Goal: Task Accomplishment & Management: Use online tool/utility

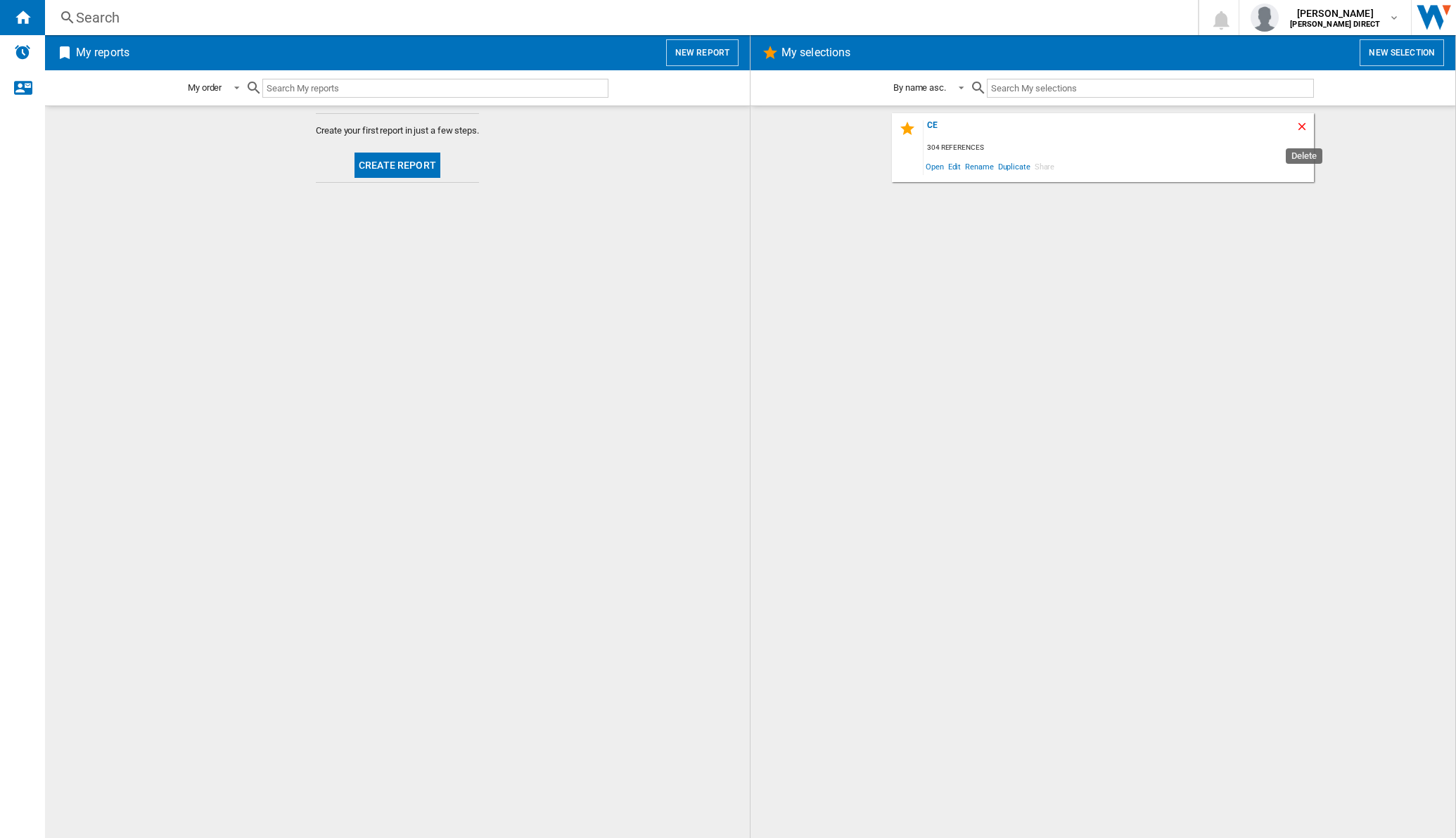
click at [1118, 130] on ng-md-icon "Delete" at bounding box center [1304, 128] width 17 height 17
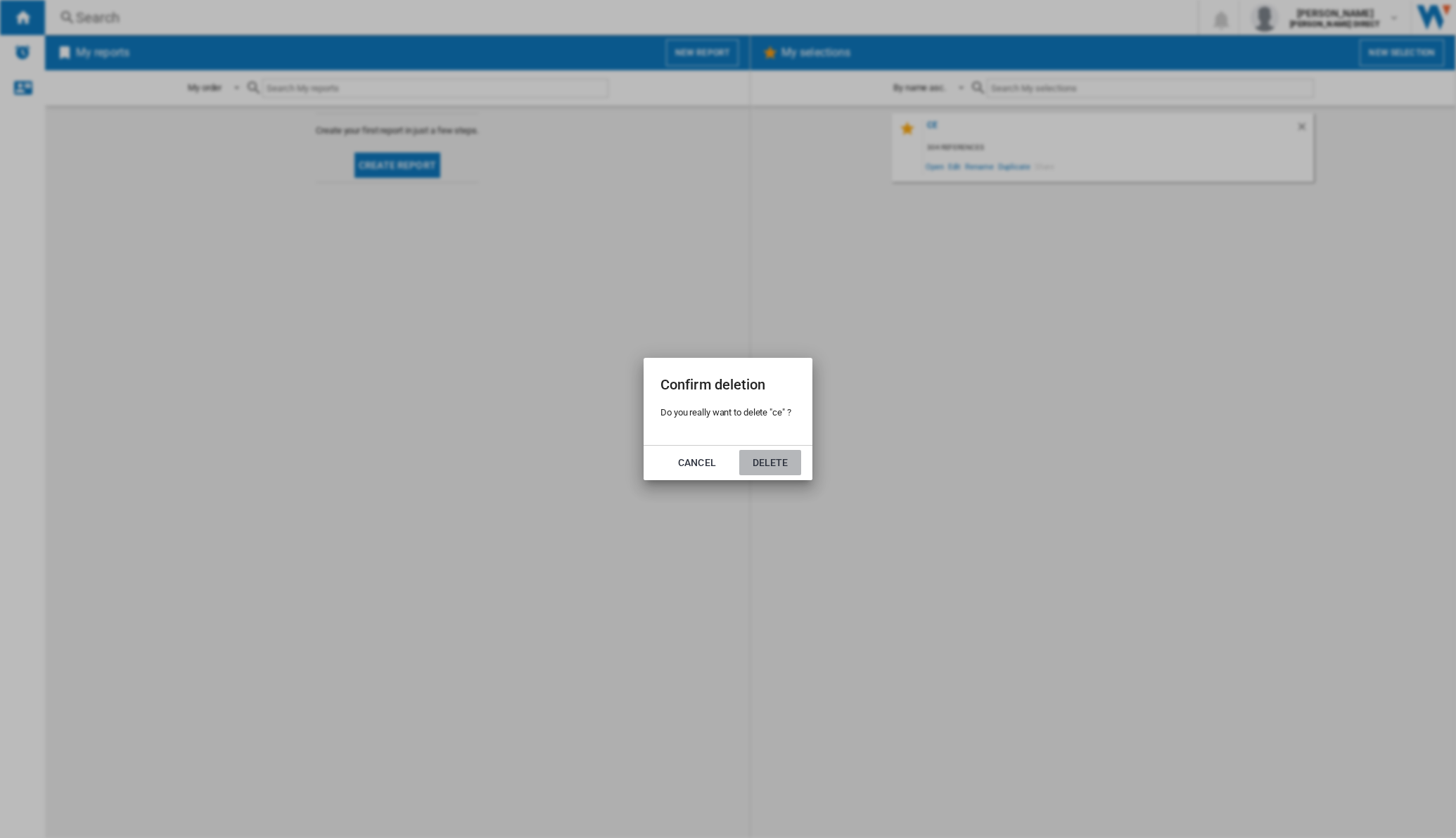
drag, startPoint x: 779, startPoint y: 467, endPoint x: 787, endPoint y: 459, distance: 11.3
click at [779, 467] on button "Delete" at bounding box center [770, 462] width 62 height 25
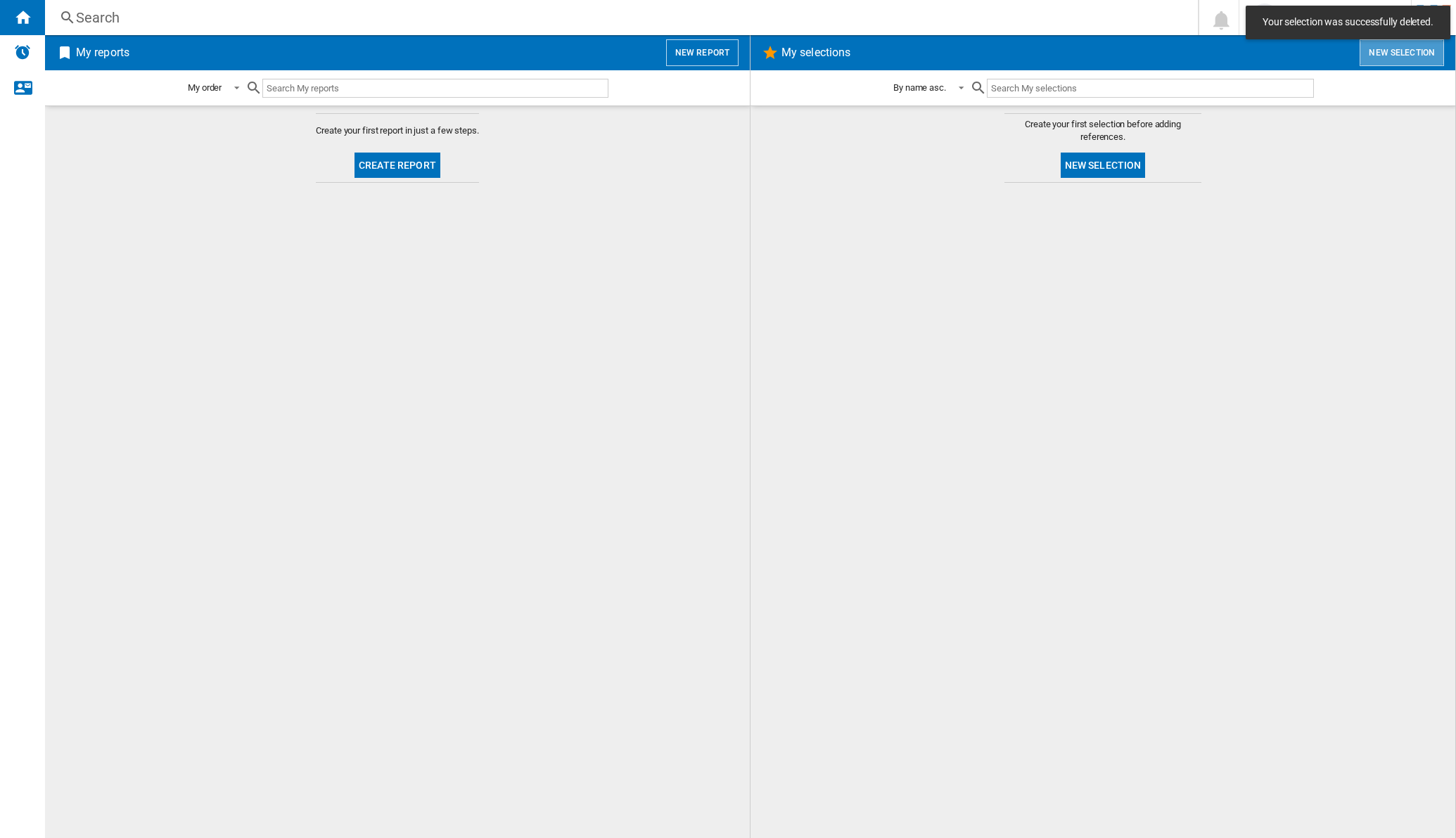
click at [1118, 53] on button "New selection" at bounding box center [1401, 52] width 84 height 26
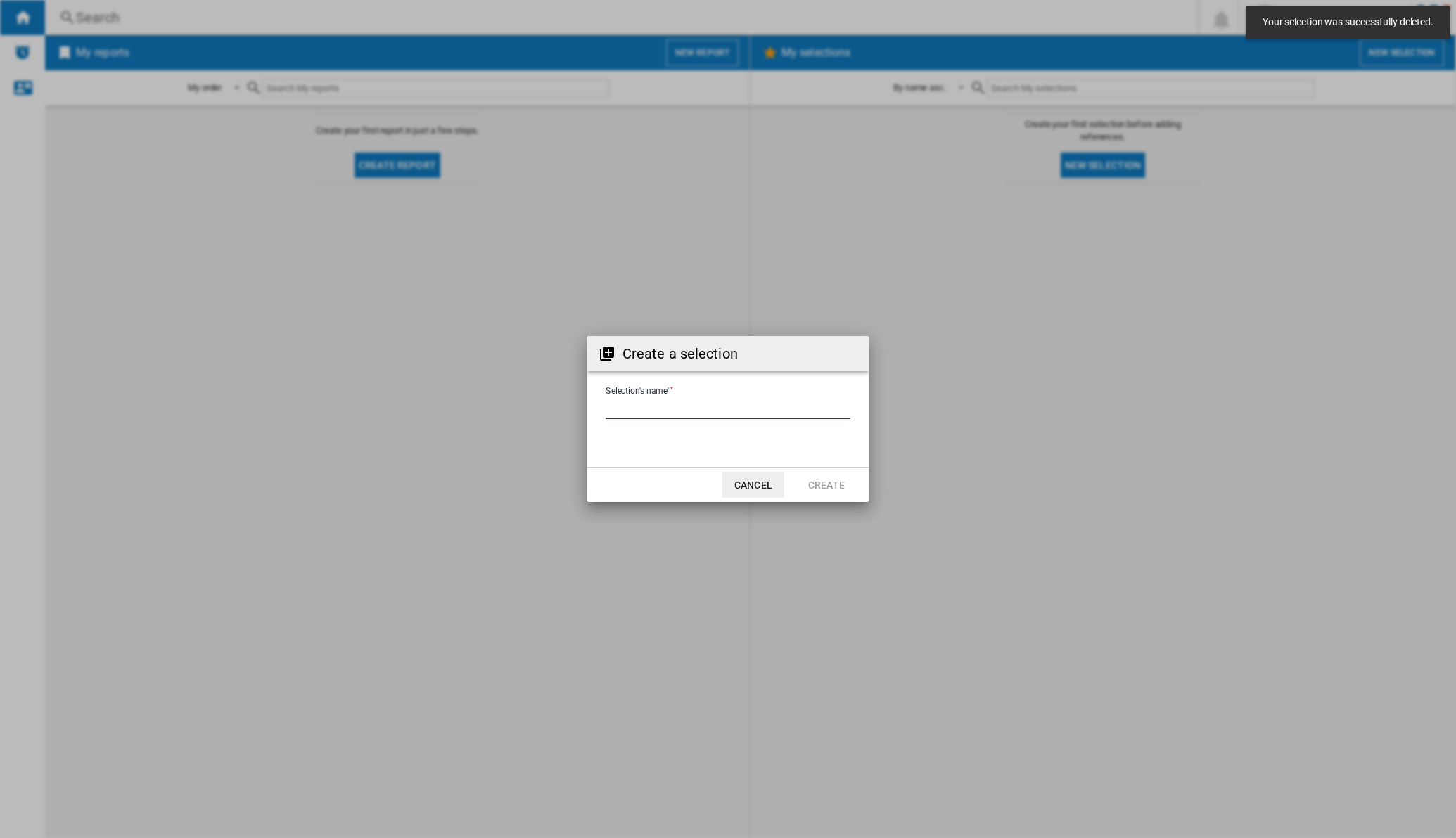
click at [660, 399] on input "Selection's name'" at bounding box center [728, 408] width 245 height 21
type input "**"
click at [830, 484] on button "Create" at bounding box center [826, 485] width 62 height 25
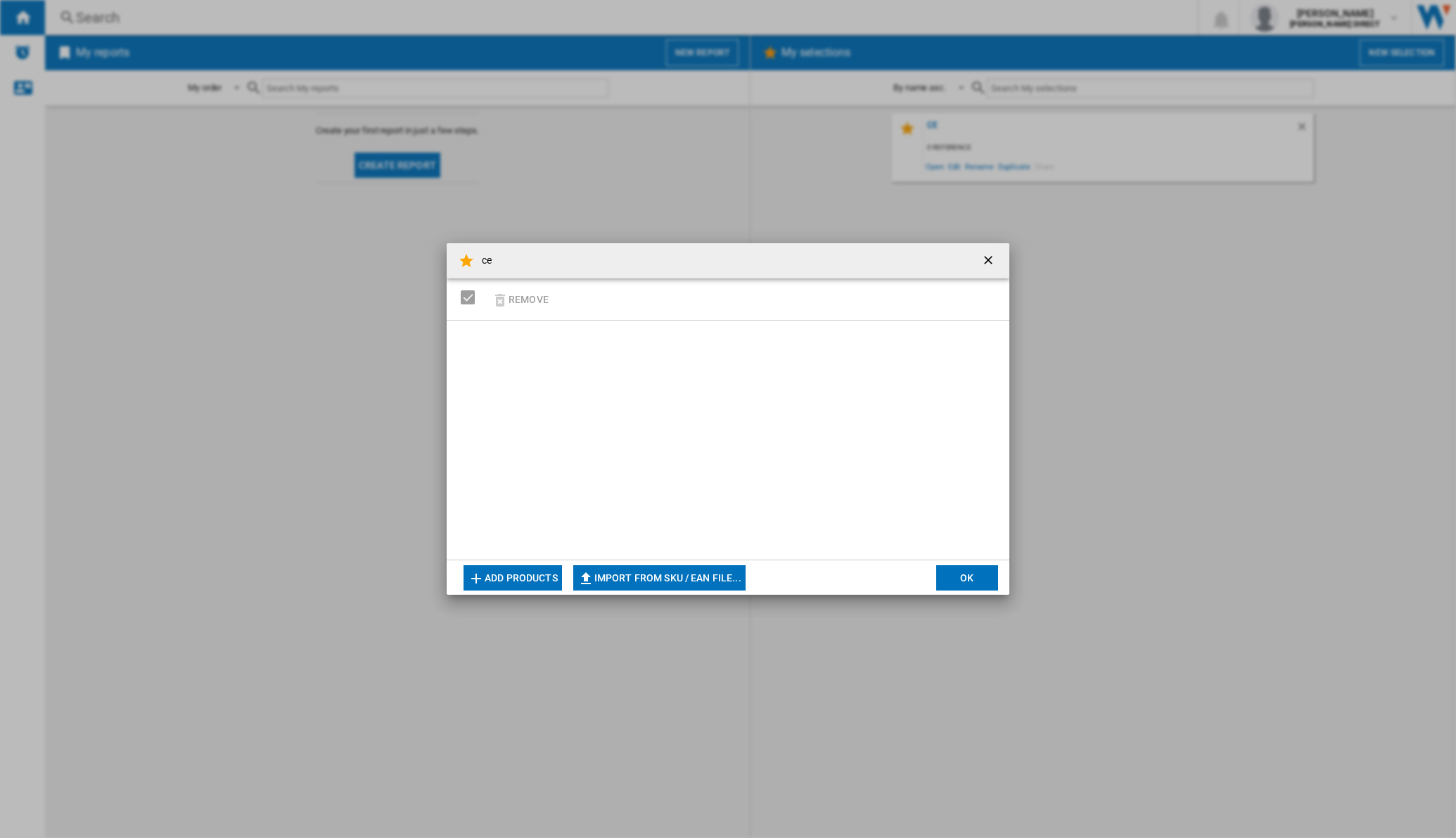
click at [667, 495] on button "Import from SKU / EAN file..." at bounding box center [659, 578] width 173 height 25
type input "**********"
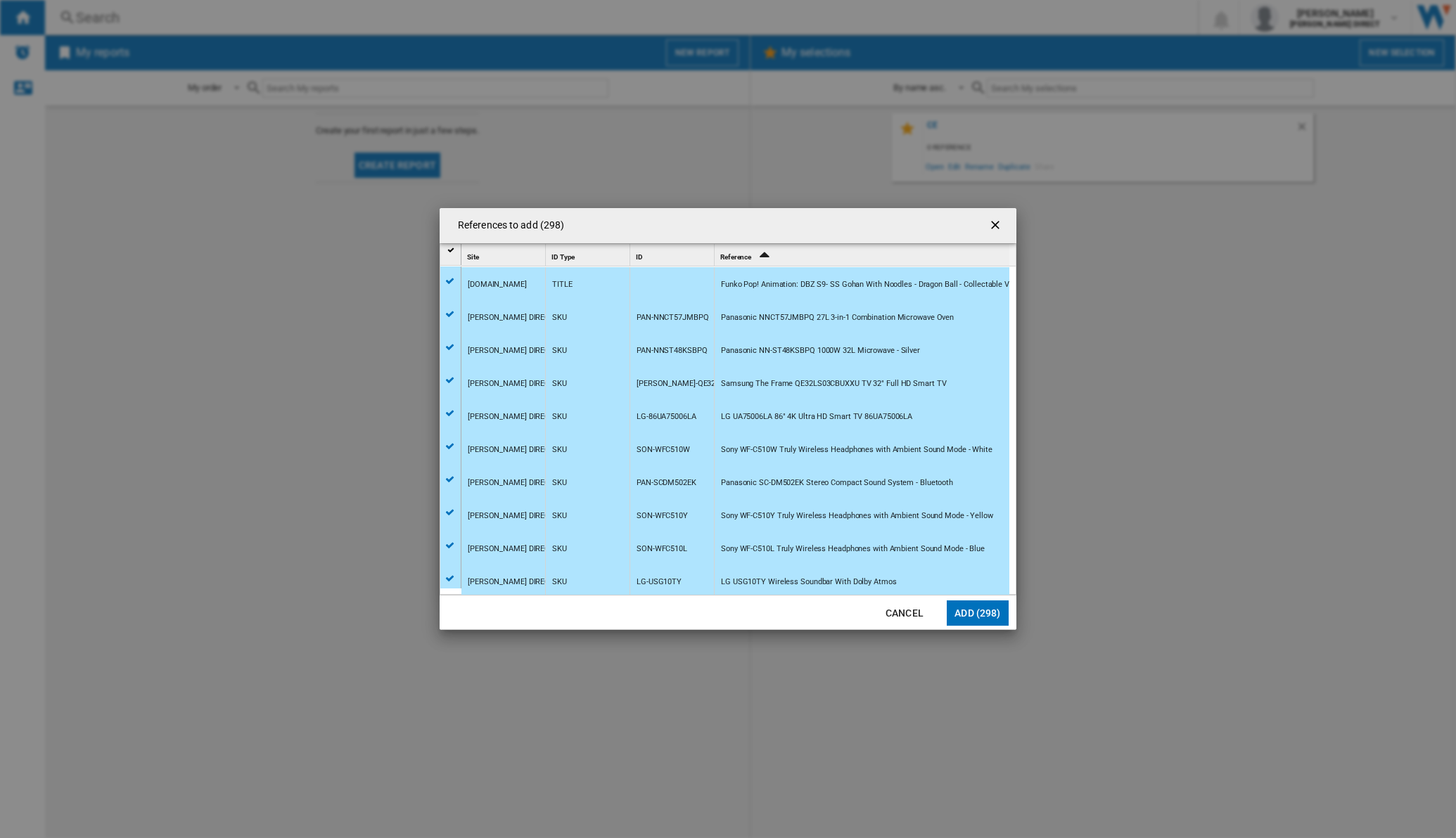
click at [995, 495] on button "Add (298)" at bounding box center [977, 614] width 62 height 25
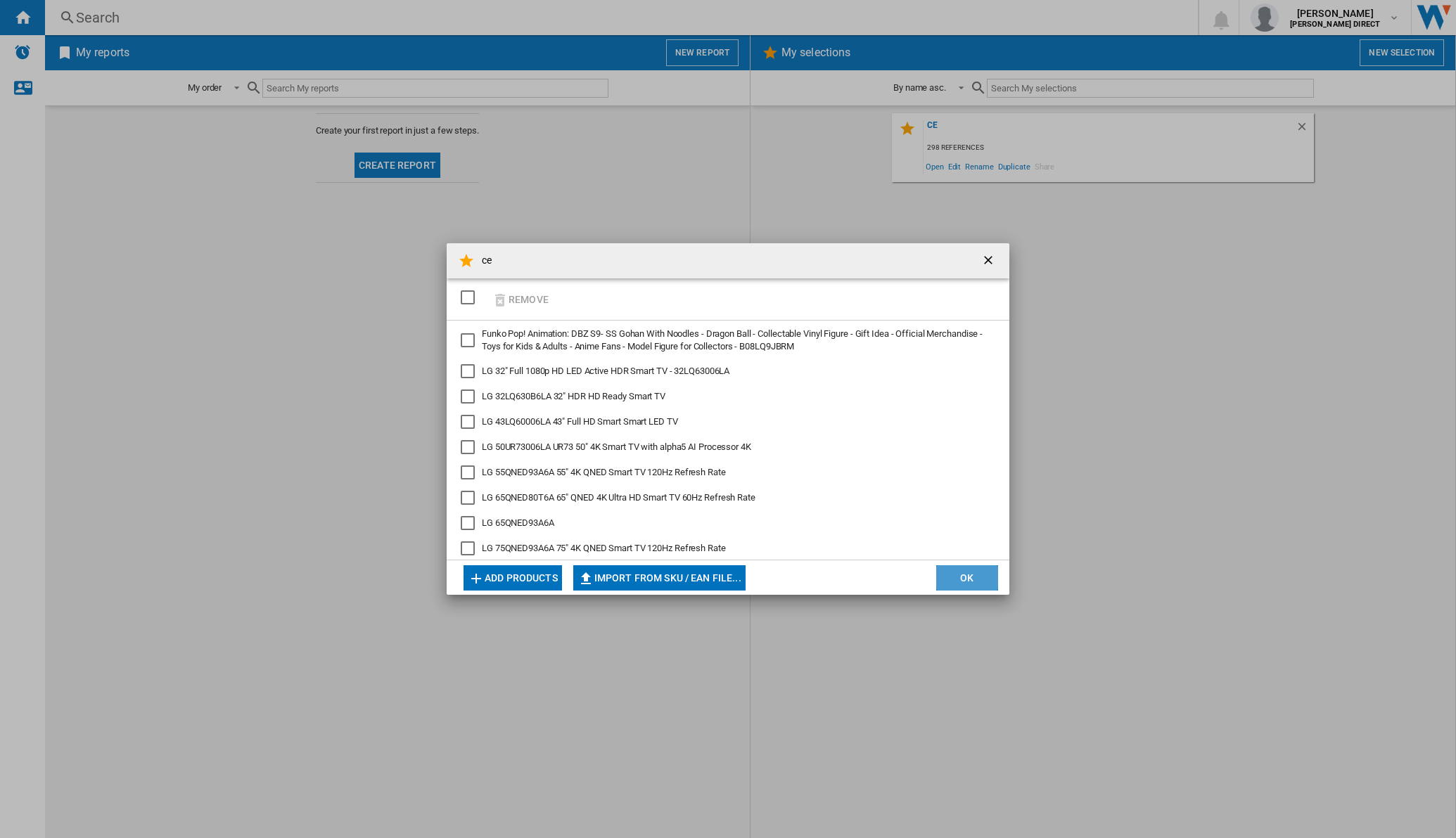
click at [951, 495] on button "OK" at bounding box center [966, 578] width 62 height 25
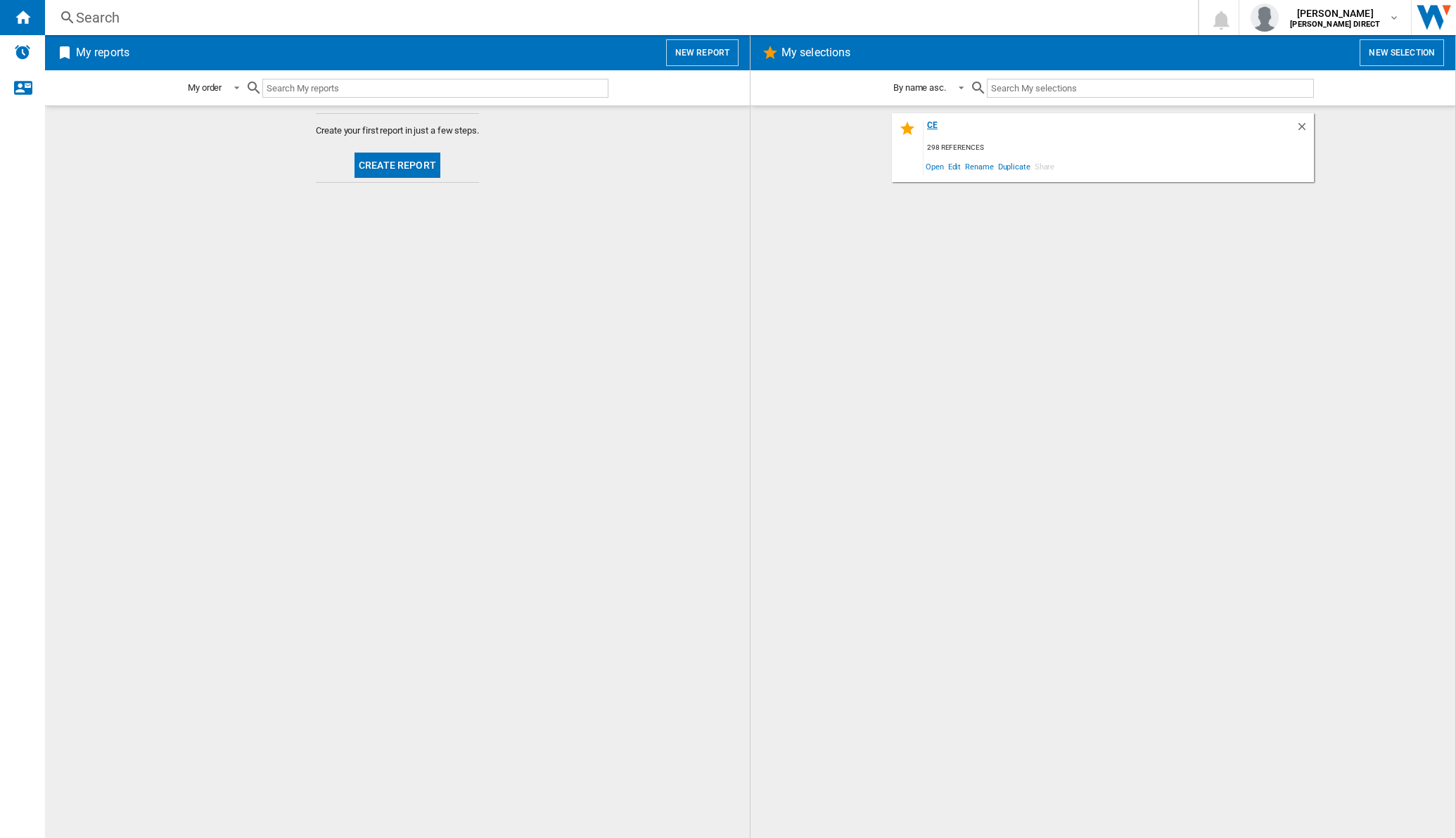
click at [930, 127] on div "ce" at bounding box center [1109, 129] width 372 height 19
